Goal: Task Accomplishment & Management: Manage account settings

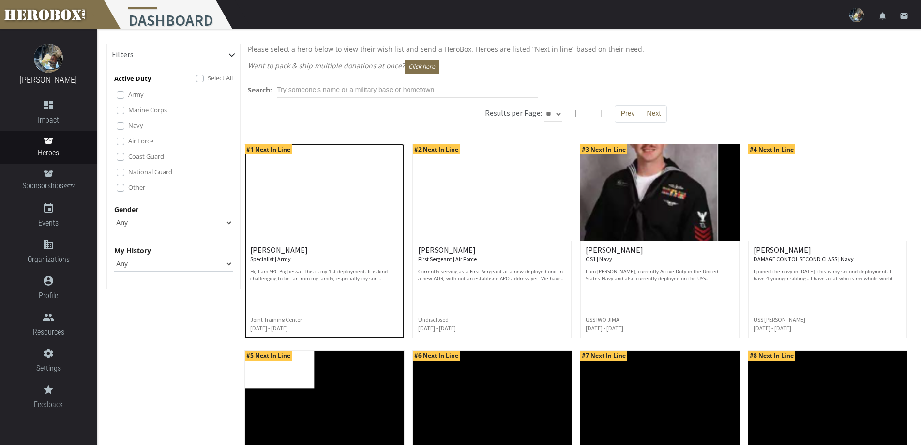
click at [359, 229] on img at bounding box center [324, 192] width 159 height 97
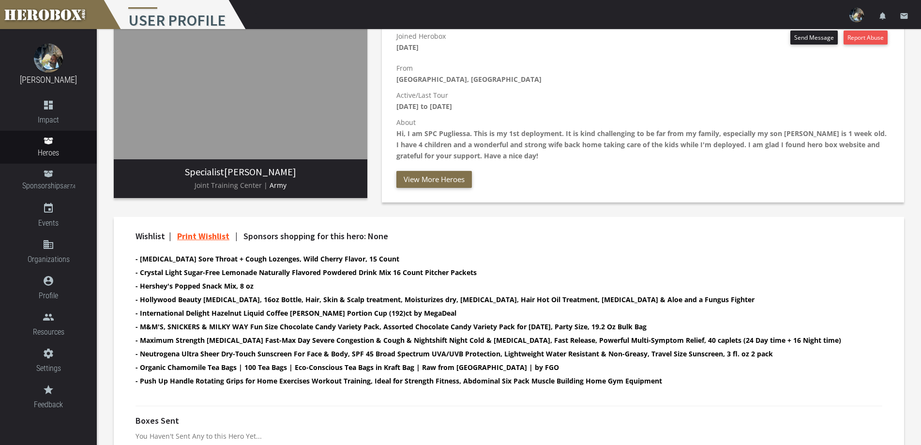
scroll to position [164, 0]
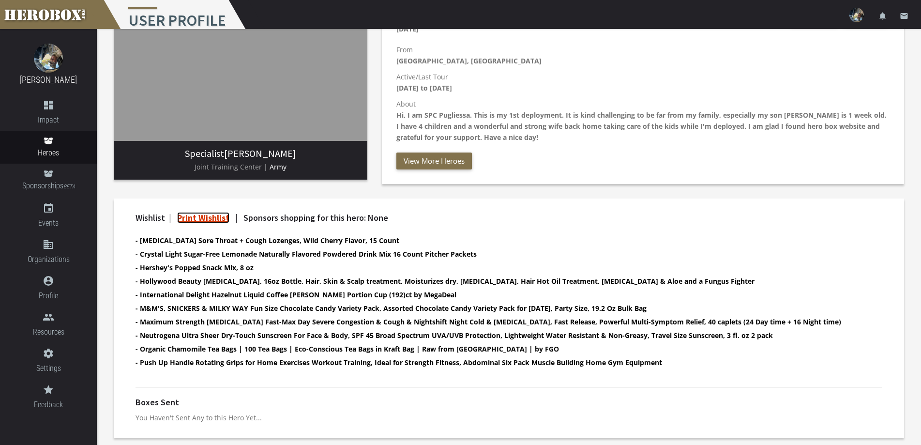
click at [221, 215] on link "Print Wishlist" at bounding box center [203, 217] width 52 height 11
click at [66, 188] on small "BETA" at bounding box center [69, 186] width 12 height 6
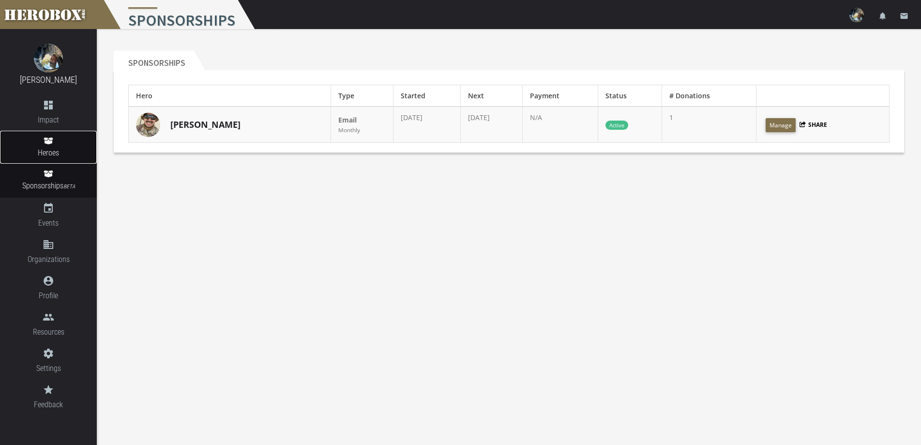
click at [65, 158] on span "Heroes" at bounding box center [48, 153] width 97 height 12
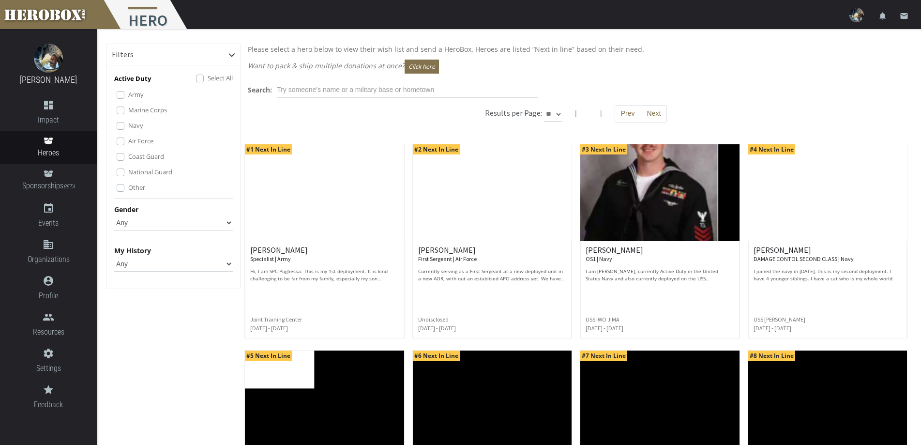
click at [195, 266] on select "Any None Pending Donations Sponsored" at bounding box center [173, 263] width 119 height 15
click at [114, 256] on select "Any None Pending Donations Sponsored" at bounding box center [173, 263] width 119 height 15
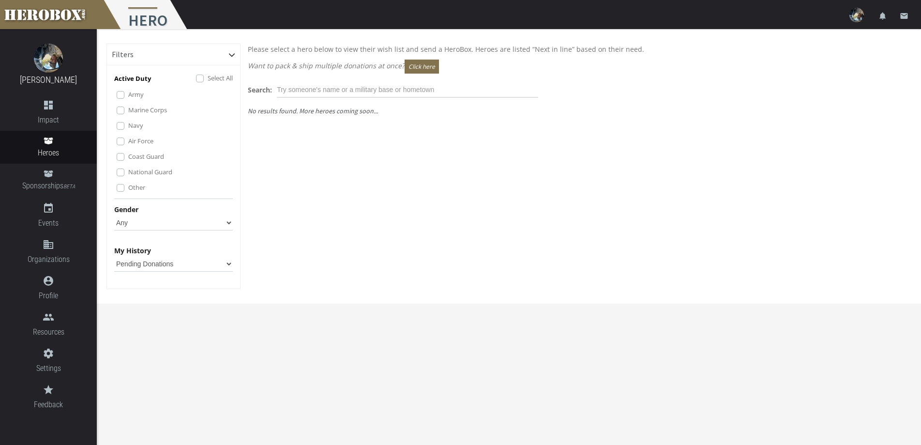
click at [201, 263] on select "Any None Pending Donations Sponsored" at bounding box center [173, 263] width 119 height 15
click at [114, 256] on select "Any None Pending Donations Sponsored" at bounding box center [173, 263] width 119 height 15
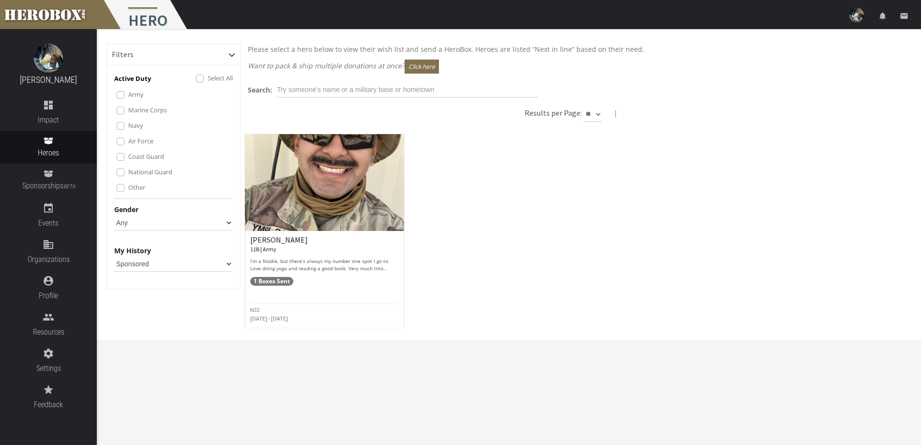
click at [183, 265] on select "Any None Pending Donations Sponsored" at bounding box center [173, 263] width 119 height 15
select select "Any"
click at [114, 256] on select "Any None Pending Donations Sponsored" at bounding box center [173, 263] width 119 height 15
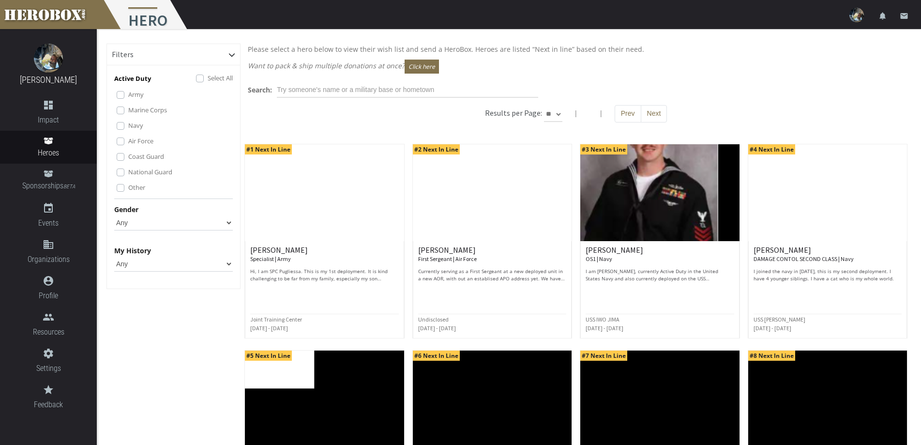
scroll to position [145, 0]
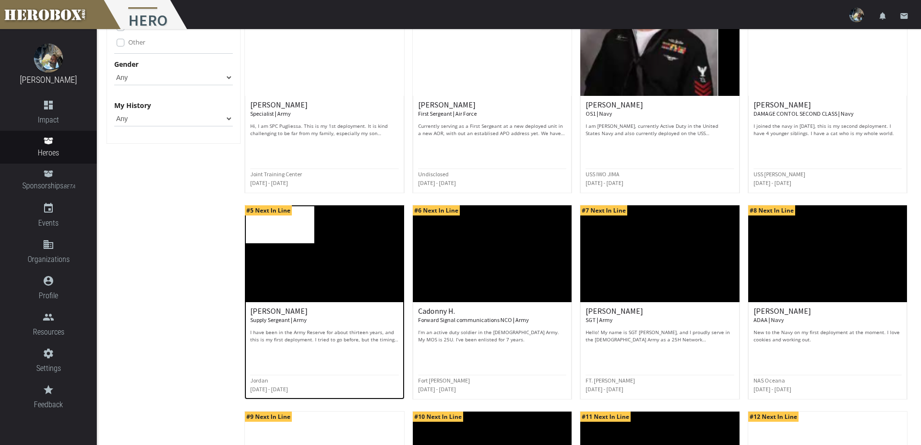
click at [360, 281] on img at bounding box center [324, 253] width 159 height 97
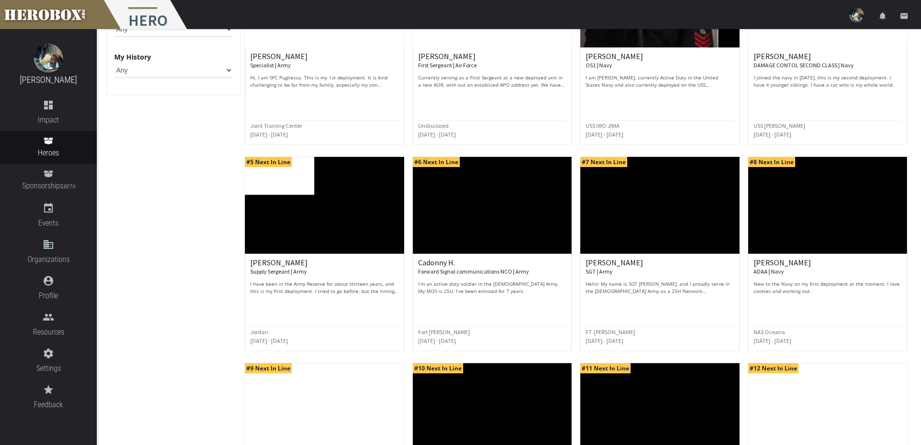
scroll to position [368, 0]
